Goal: Transaction & Acquisition: Purchase product/service

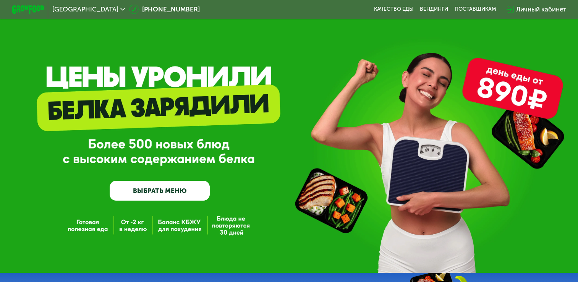
click at [194, 190] on link "ВЫБРАТЬ МЕНЮ" at bounding box center [160, 191] width 100 height 20
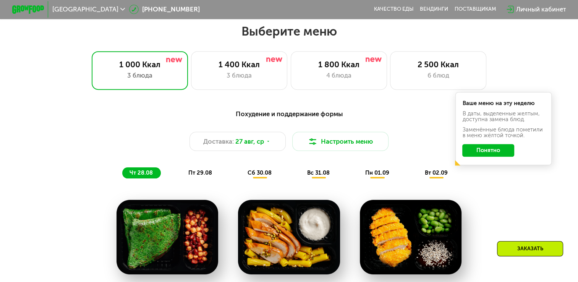
scroll to position [342, 0]
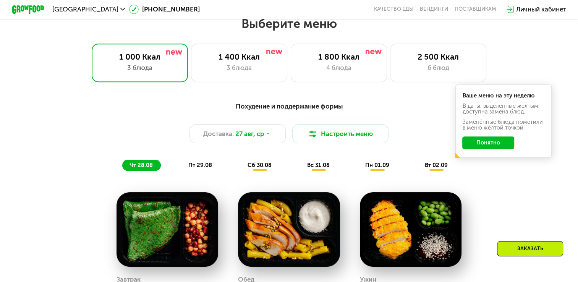
click at [396, 117] on div "Похудение и поддержание формы Доставка: [DATE] Настроить меню чт 28.08 пт 29.08…" at bounding box center [288, 136] width 475 height 70
drag, startPoint x: 496, startPoint y: 147, endPoint x: 486, endPoint y: 146, distance: 10.0
click at [496, 147] on button "Понятно" at bounding box center [488, 142] width 52 height 13
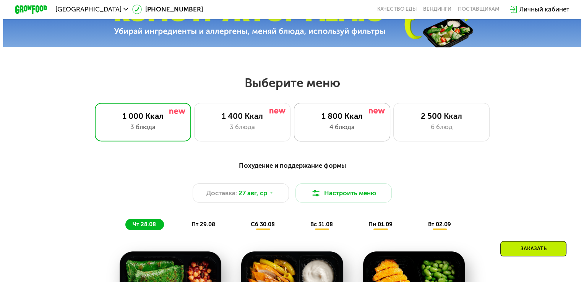
scroll to position [367, 0]
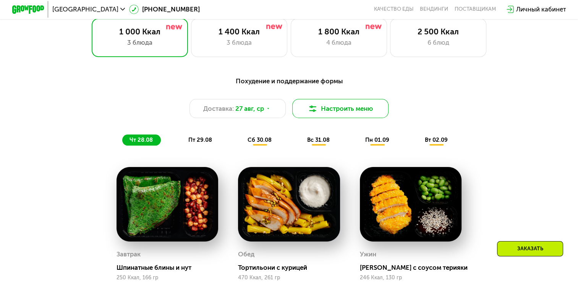
click at [378, 115] on button "Настроить меню" at bounding box center [340, 108] width 96 height 19
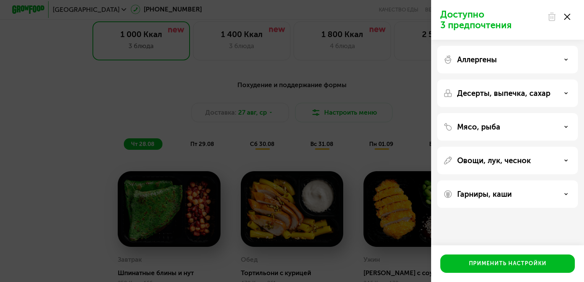
click at [481, 63] on p "Аллергены" at bounding box center [477, 59] width 40 height 9
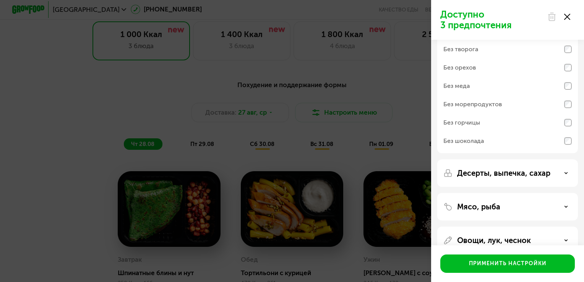
scroll to position [0, 0]
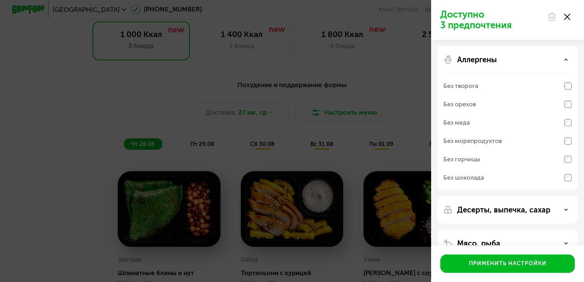
click at [482, 132] on div "Без меда" at bounding box center [507, 141] width 128 height 18
click at [495, 113] on div "Без орехов" at bounding box center [507, 122] width 128 height 18
click at [495, 95] on div "Без творога" at bounding box center [507, 104] width 128 height 18
click at [491, 142] on div "Без морепродуктов" at bounding box center [472, 140] width 58 height 9
click at [474, 160] on div "Без горчицы" at bounding box center [461, 159] width 37 height 9
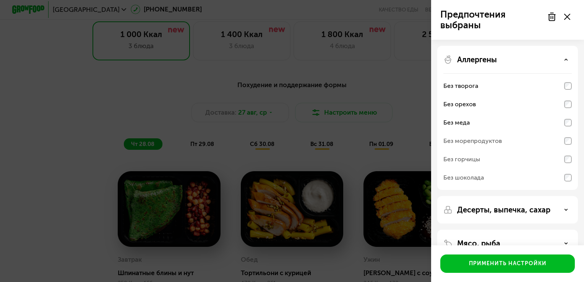
click at [480, 168] on div "Без горчицы" at bounding box center [507, 177] width 128 height 18
click at [486, 141] on div "Без морепродуктов" at bounding box center [472, 140] width 58 height 9
click at [563, 150] on div "Без морепродуктов" at bounding box center [507, 159] width 128 height 18
click at [565, 168] on div "Без горчицы" at bounding box center [507, 177] width 128 height 18
drag, startPoint x: 565, startPoint y: 163, endPoint x: 565, endPoint y: 171, distance: 7.6
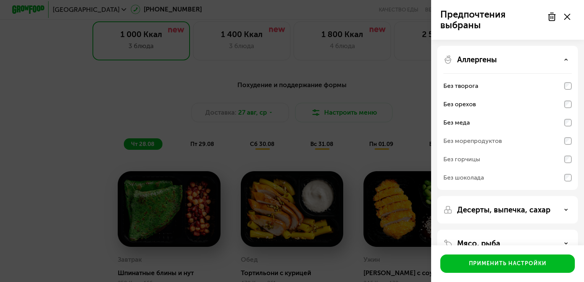
click at [565, 168] on div "Без горчицы" at bounding box center [507, 177] width 128 height 18
click at [522, 206] on p "Десерты, выпечка, сахар" at bounding box center [503, 209] width 93 height 9
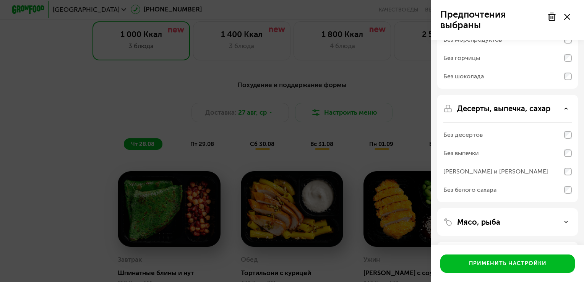
scroll to position [102, 0]
click at [490, 150] on div "Без выпечки" at bounding box center [507, 153] width 128 height 18
click at [522, 149] on div "Без выпечки" at bounding box center [507, 153] width 128 height 18
drag, startPoint x: 524, startPoint y: 154, endPoint x: 536, endPoint y: 153, distance: 12.2
click at [526, 154] on div "Без выпечки" at bounding box center [507, 153] width 128 height 18
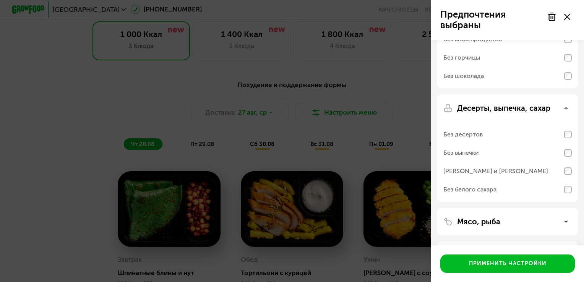
drag, startPoint x: 559, startPoint y: 149, endPoint x: 562, endPoint y: 152, distance: 4.1
click at [559, 150] on div "Без выпечки" at bounding box center [507, 153] width 128 height 18
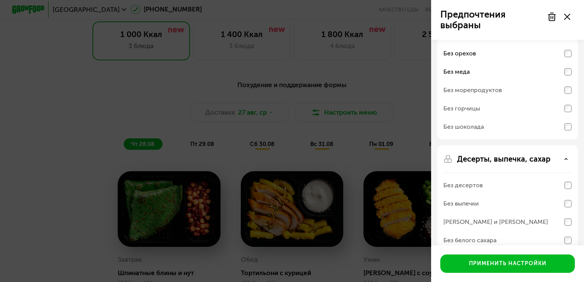
scroll to position [0, 0]
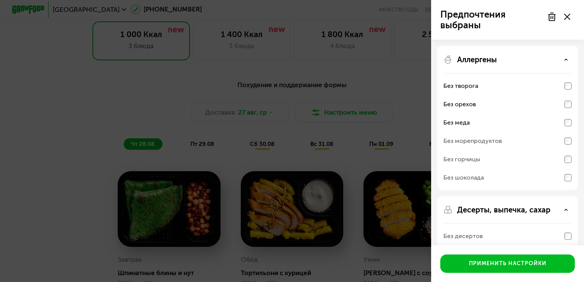
click at [560, 113] on div "Без орехов" at bounding box center [507, 122] width 128 height 18
click at [566, 118] on div "Без меда" at bounding box center [507, 122] width 128 height 18
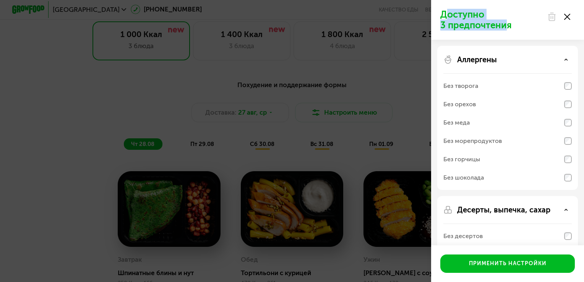
drag, startPoint x: 444, startPoint y: 13, endPoint x: 506, endPoint y: 27, distance: 64.0
click at [506, 27] on p "Доступно 3 предпочтения" at bounding box center [491, 19] width 102 height 21
click at [506, 25] on p "Доступно 3 предпочтения" at bounding box center [491, 19] width 102 height 21
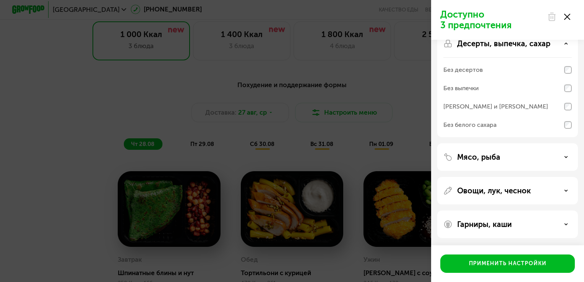
click at [527, 155] on div "Мясо, рыба" at bounding box center [507, 156] width 128 height 9
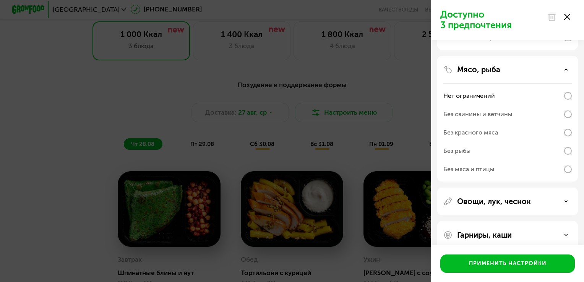
scroll to position [264, 0]
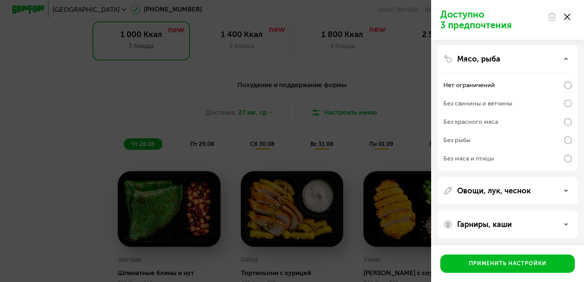
click at [538, 194] on div "Овощи, лук, чеснок" at bounding box center [507, 190] width 128 height 9
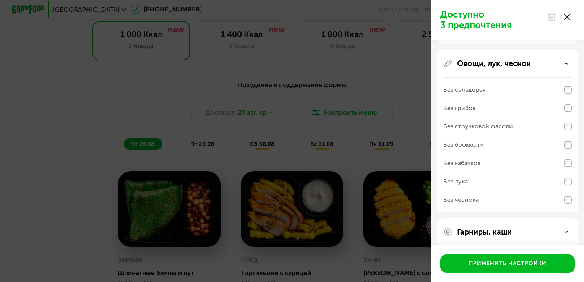
scroll to position [399, 0]
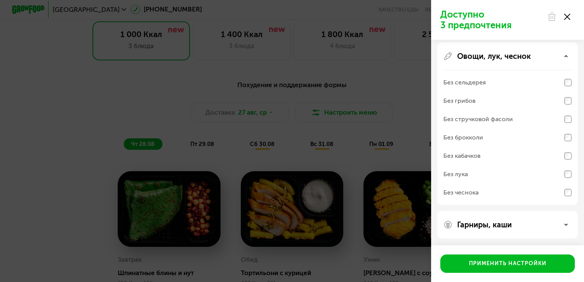
click at [538, 221] on div "Гарниры, каши" at bounding box center [507, 224] width 128 height 9
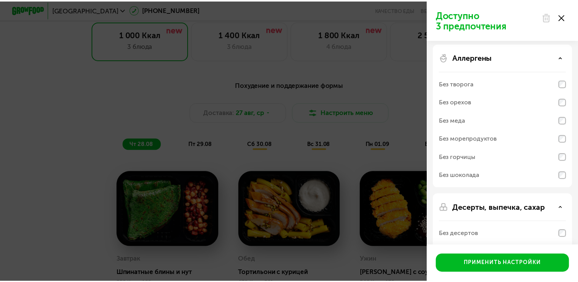
scroll to position [0, 0]
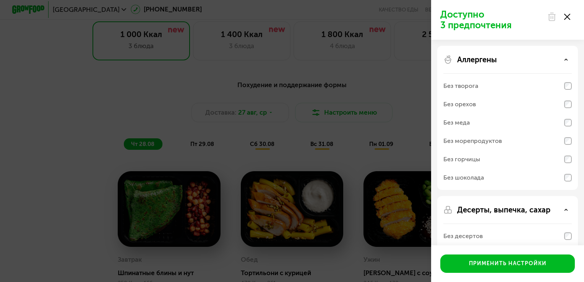
click at [567, 19] on icon at bounding box center [567, 17] width 6 height 6
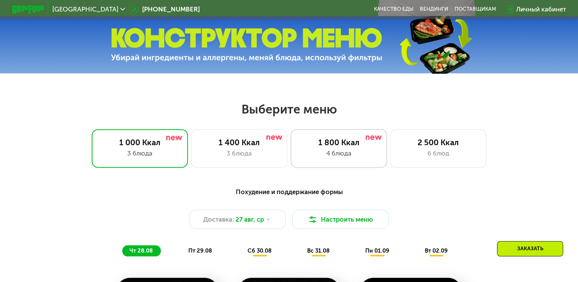
scroll to position [266, 0]
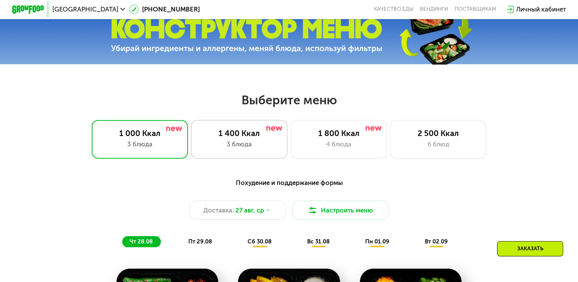
click at [259, 147] on div "3 блюда" at bounding box center [238, 144] width 79 height 10
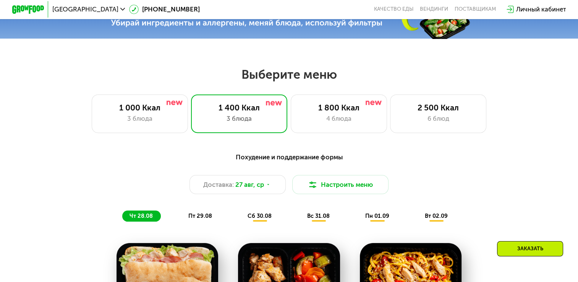
scroll to position [317, 0]
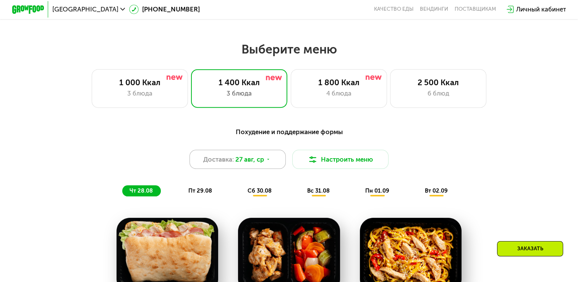
click at [269, 162] on icon at bounding box center [268, 159] width 5 height 5
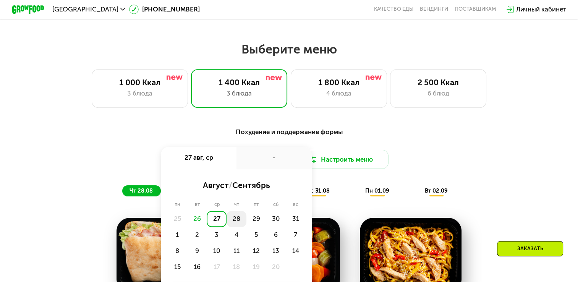
click at [246, 226] on div "28" at bounding box center [256, 219] width 20 height 16
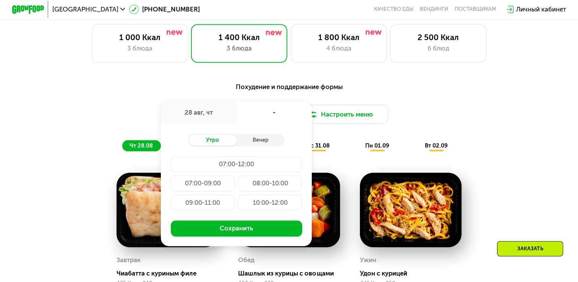
scroll to position [367, 0]
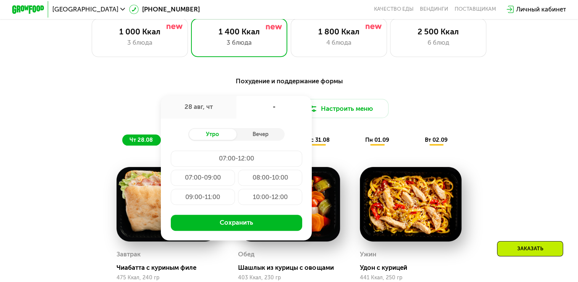
click at [420, 110] on div "Доставка: [DATE] авг, чт - Утро Вечер 07:00-12:00 07:00-09:00 08:00-10:00 09:00…" at bounding box center [288, 108] width 475 height 19
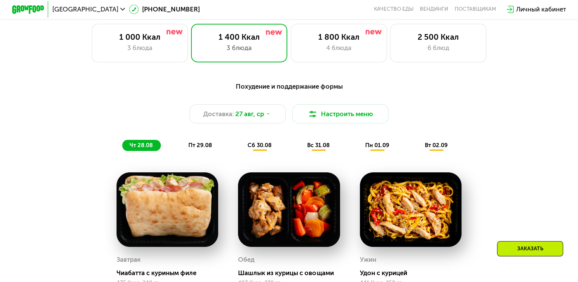
scroll to position [317, 0]
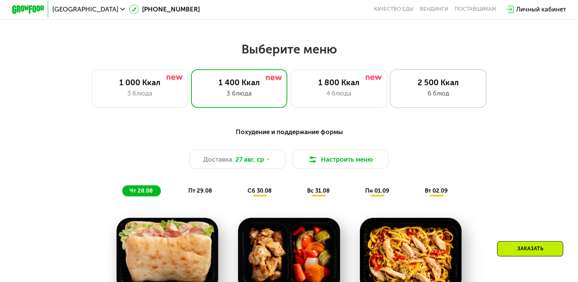
click at [420, 105] on div "2 500 Ккал 6 блюд" at bounding box center [438, 88] width 96 height 39
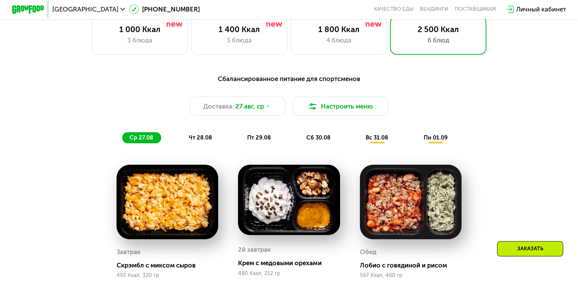
scroll to position [291, 0]
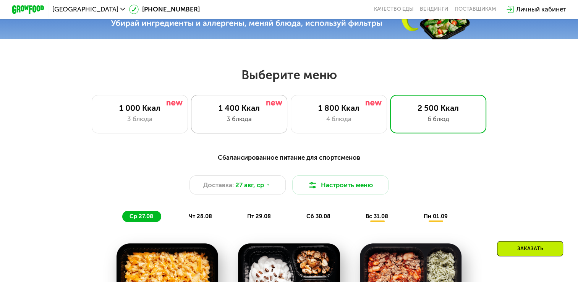
click at [227, 121] on div "3 блюда" at bounding box center [238, 119] width 79 height 10
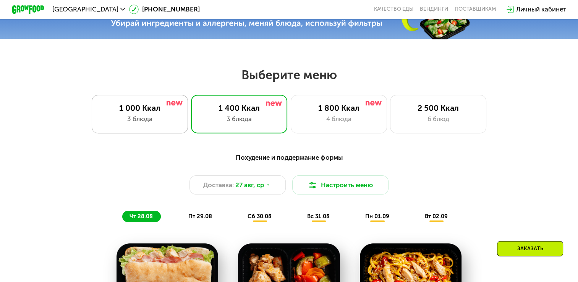
click at [153, 122] on div "3 блюда" at bounding box center [139, 119] width 79 height 10
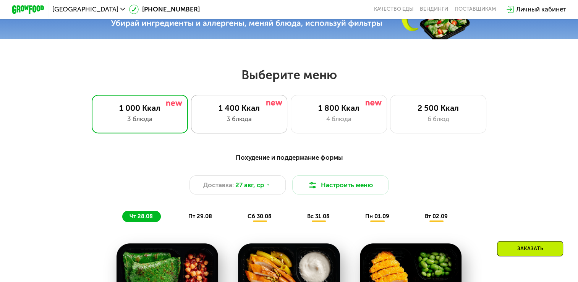
click at [266, 117] on div "3 блюда" at bounding box center [238, 119] width 79 height 10
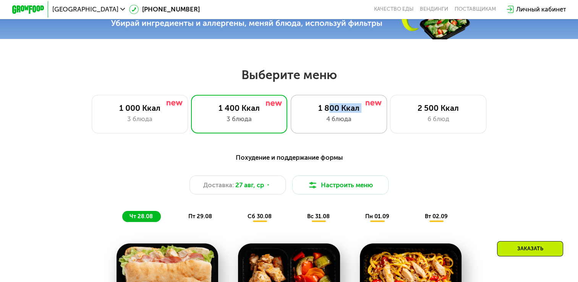
click at [390, 117] on div "1 800 Ккал 4 блюда" at bounding box center [438, 114] width 96 height 39
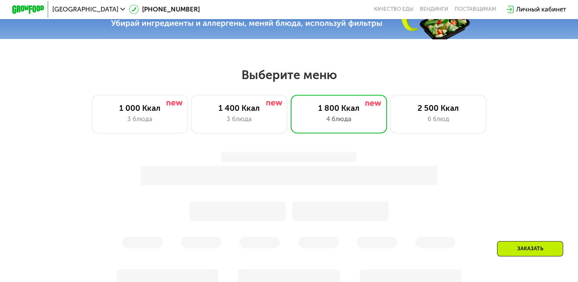
click at [526, 88] on div "Выберите меню 1 000 Ккал 3 блюда 1 400 Ккал 3 блюда 1 800 Ккал 4 блюда 2 500 Кк…" at bounding box center [289, 100] width 578 height 66
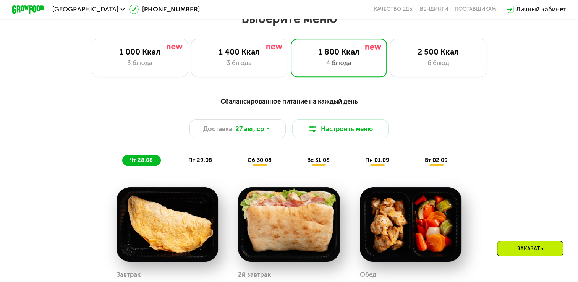
scroll to position [342, 0]
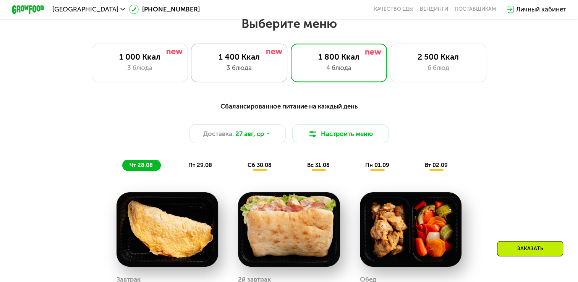
click at [291, 78] on div "1 400 Ккал 3 блюда" at bounding box center [339, 63] width 96 height 39
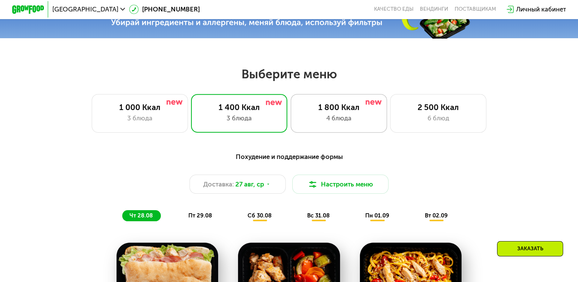
scroll to position [291, 0]
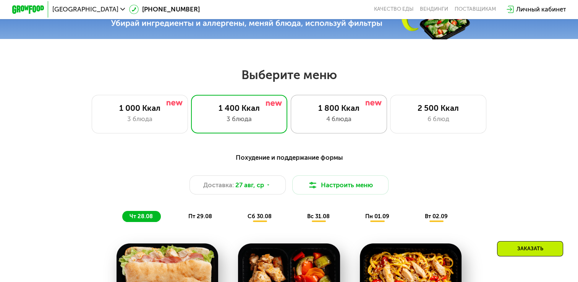
click at [390, 116] on div "1 800 Ккал 4 блюда" at bounding box center [438, 114] width 96 height 39
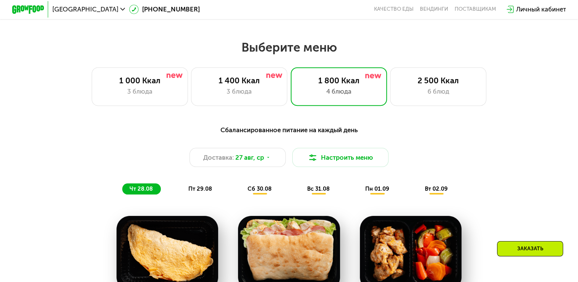
scroll to position [317, 0]
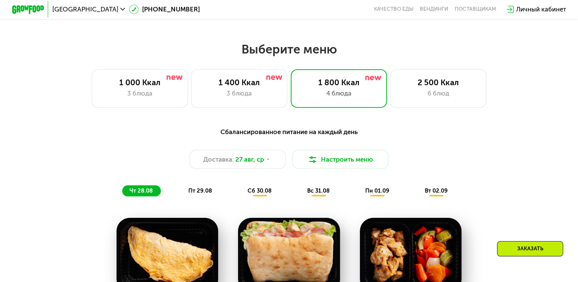
drag, startPoint x: 438, startPoint y: 90, endPoint x: 496, endPoint y: 86, distance: 57.8
click at [438, 91] on div "2 500 Ккал 6 блюд" at bounding box center [438, 88] width 96 height 39
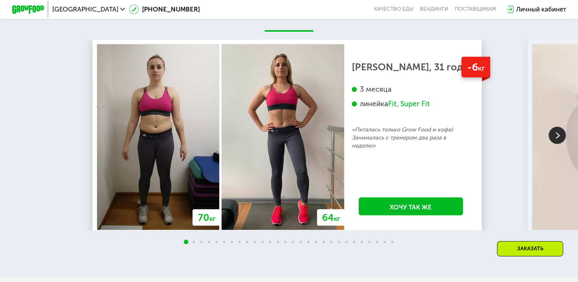
scroll to position [1488, 0]
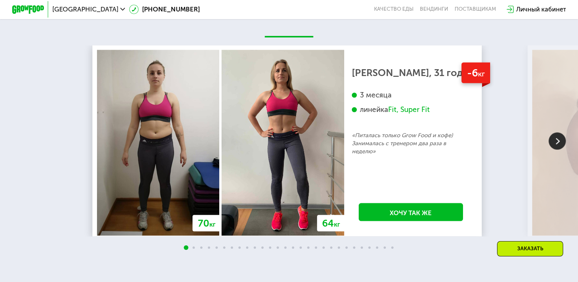
click at [241, 251] on div at bounding box center [289, 247] width 578 height 6
click at [240, 251] on div at bounding box center [289, 247] width 578 height 6
drag, startPoint x: 258, startPoint y: 253, endPoint x: 262, endPoint y: 253, distance: 4.2
click at [260, 251] on div at bounding box center [289, 247] width 578 height 6
click at [280, 251] on div at bounding box center [289, 247] width 578 height 6
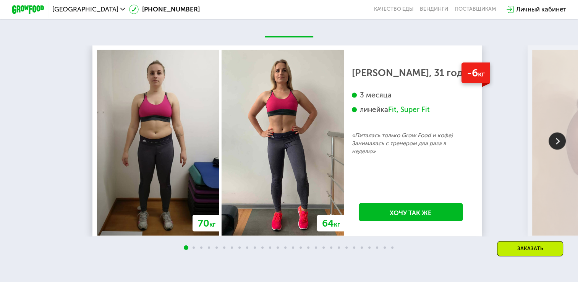
click at [552, 150] on img at bounding box center [556, 141] width 17 height 17
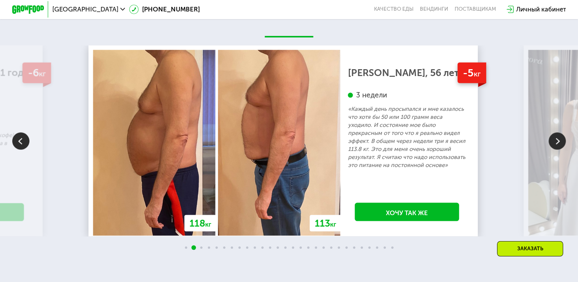
click at [555, 146] on img at bounding box center [556, 141] width 17 height 17
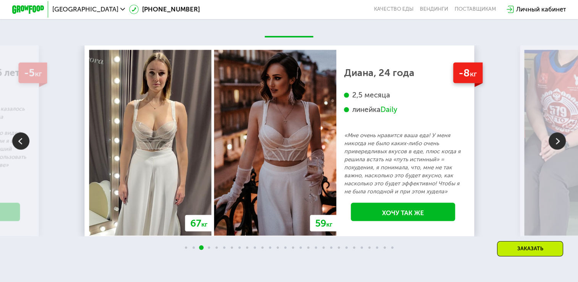
click at [560, 146] on img at bounding box center [556, 141] width 17 height 17
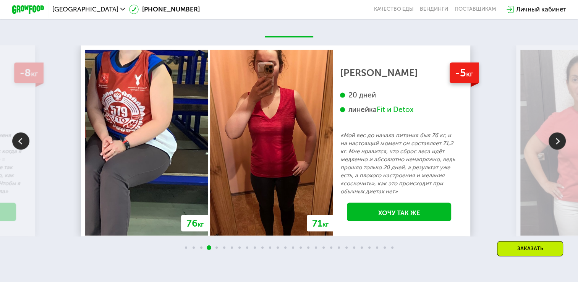
click at [555, 145] on img at bounding box center [556, 141] width 17 height 17
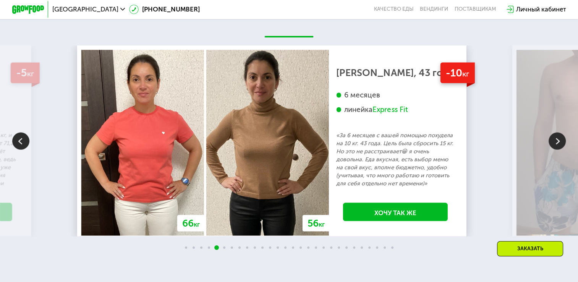
click at [558, 146] on img at bounding box center [556, 141] width 17 height 17
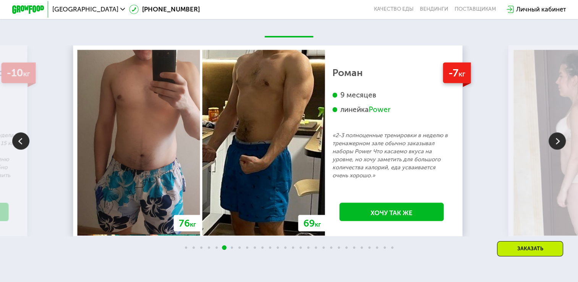
click at [560, 147] on img at bounding box center [556, 141] width 17 height 17
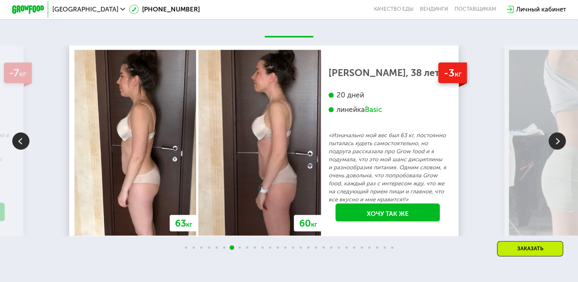
click at [560, 150] on img at bounding box center [556, 141] width 17 height 17
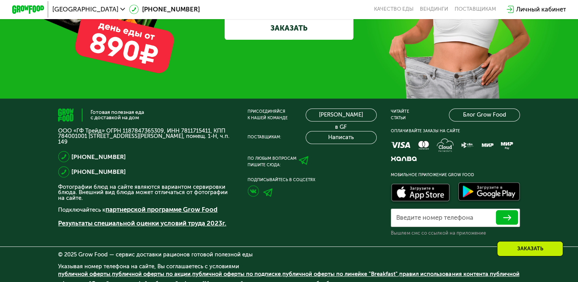
scroll to position [2542, 0]
click at [400, 162] on div at bounding box center [455, 151] width 136 height 27
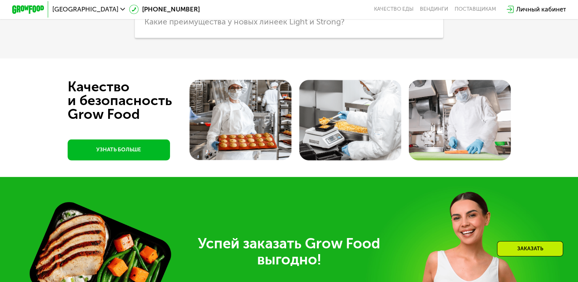
scroll to position [2313, 0]
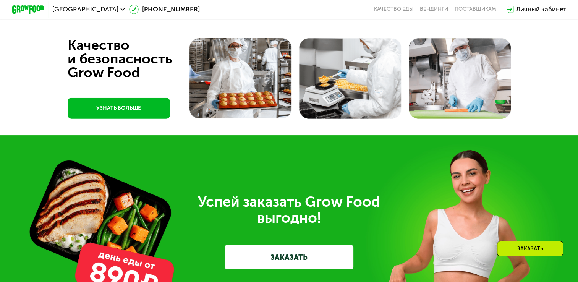
click at [105, 119] on link "УЗНАТЬ БОЛЬШЕ" at bounding box center [119, 108] width 102 height 21
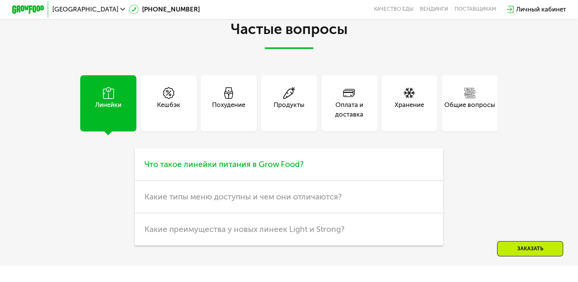
scroll to position [2062, 0]
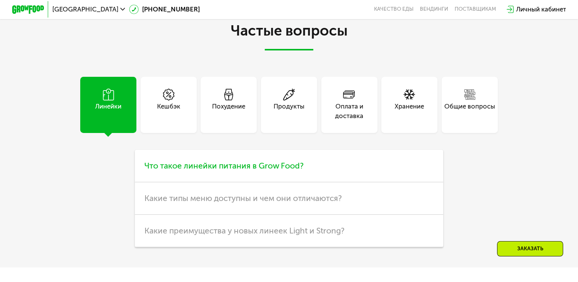
click at [203, 170] on span "Что такое линейки питания в Grow Food?" at bounding box center [223, 166] width 159 height 10
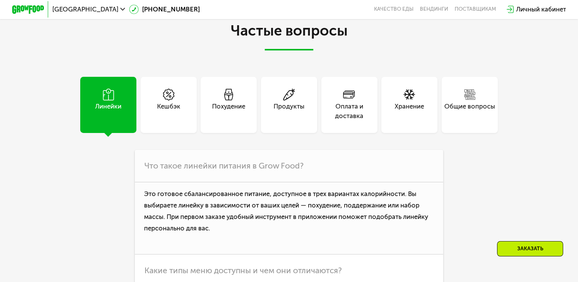
click at [243, 121] on div "Похудение" at bounding box center [228, 111] width 33 height 19
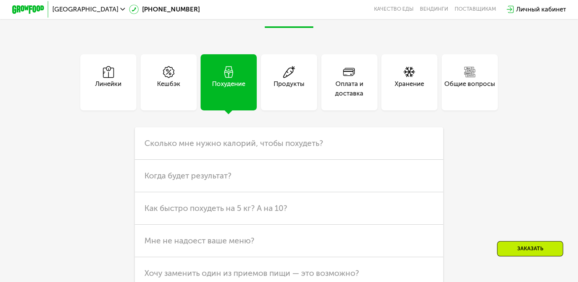
scroll to position [2113, 0]
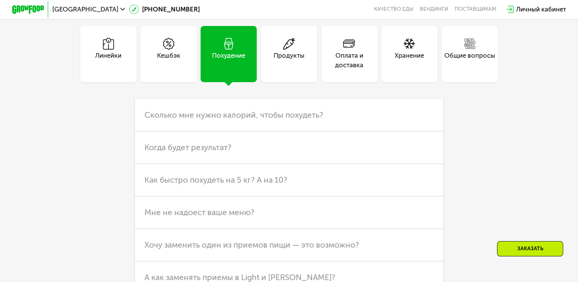
click at [118, 70] on div "Линейки" at bounding box center [108, 60] width 26 height 19
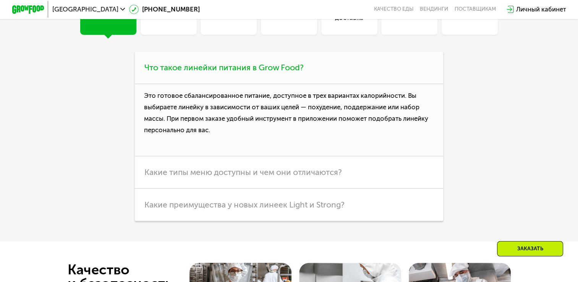
scroll to position [2164, 0]
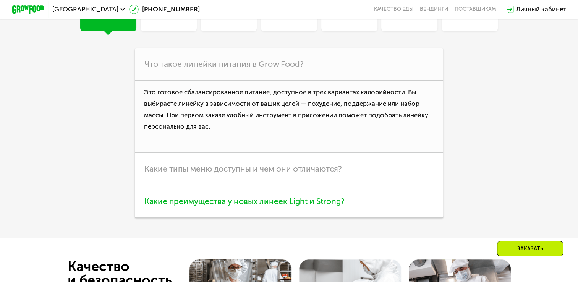
click at [264, 218] on h3 "Какие преимущества у новых линеек Light и Strong?" at bounding box center [289, 201] width 308 height 32
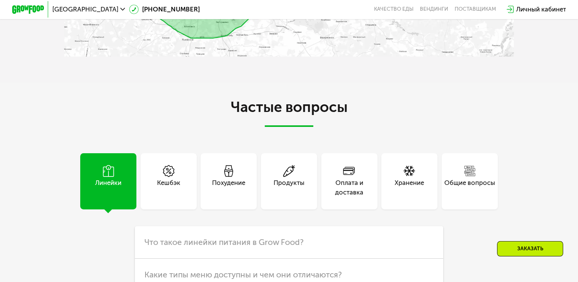
scroll to position [1986, 0]
click at [293, 186] on div "Продукты" at bounding box center [288, 187] width 31 height 19
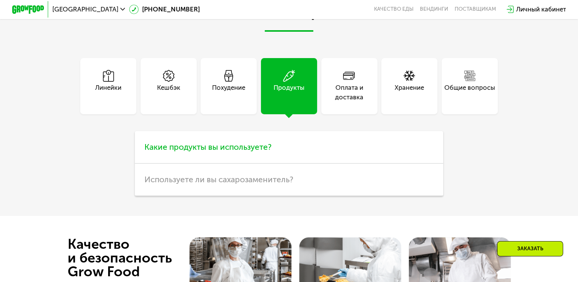
scroll to position [2088, 0]
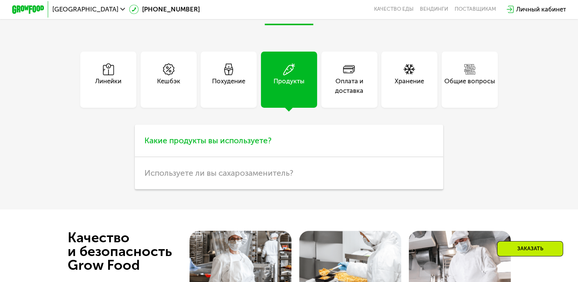
click at [267, 145] on span "Какие продукты вы используете?" at bounding box center [207, 141] width 127 height 10
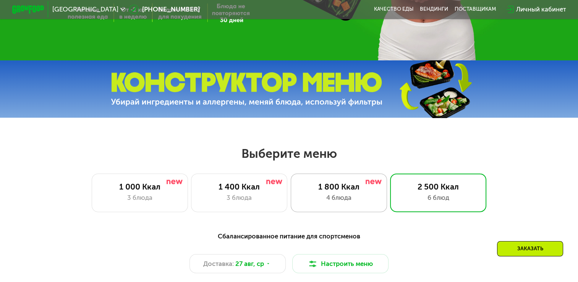
scroll to position [204, 0]
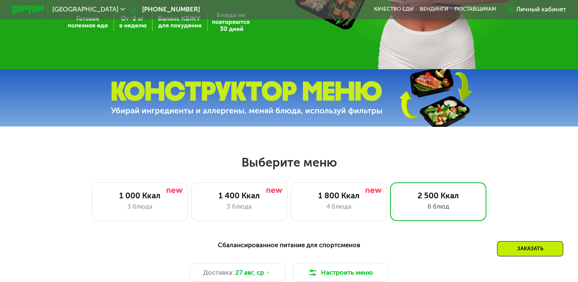
click at [439, 99] on img at bounding box center [434, 98] width 113 height 60
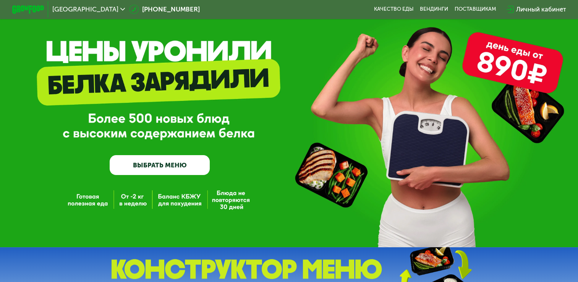
scroll to position [25, 0]
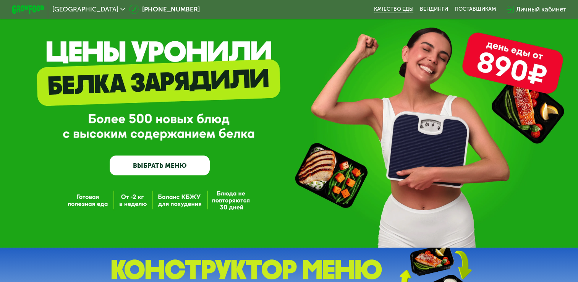
click at [398, 9] on link "Качество еды" at bounding box center [394, 9] width 40 height 6
